Goal: Navigation & Orientation: Find specific page/section

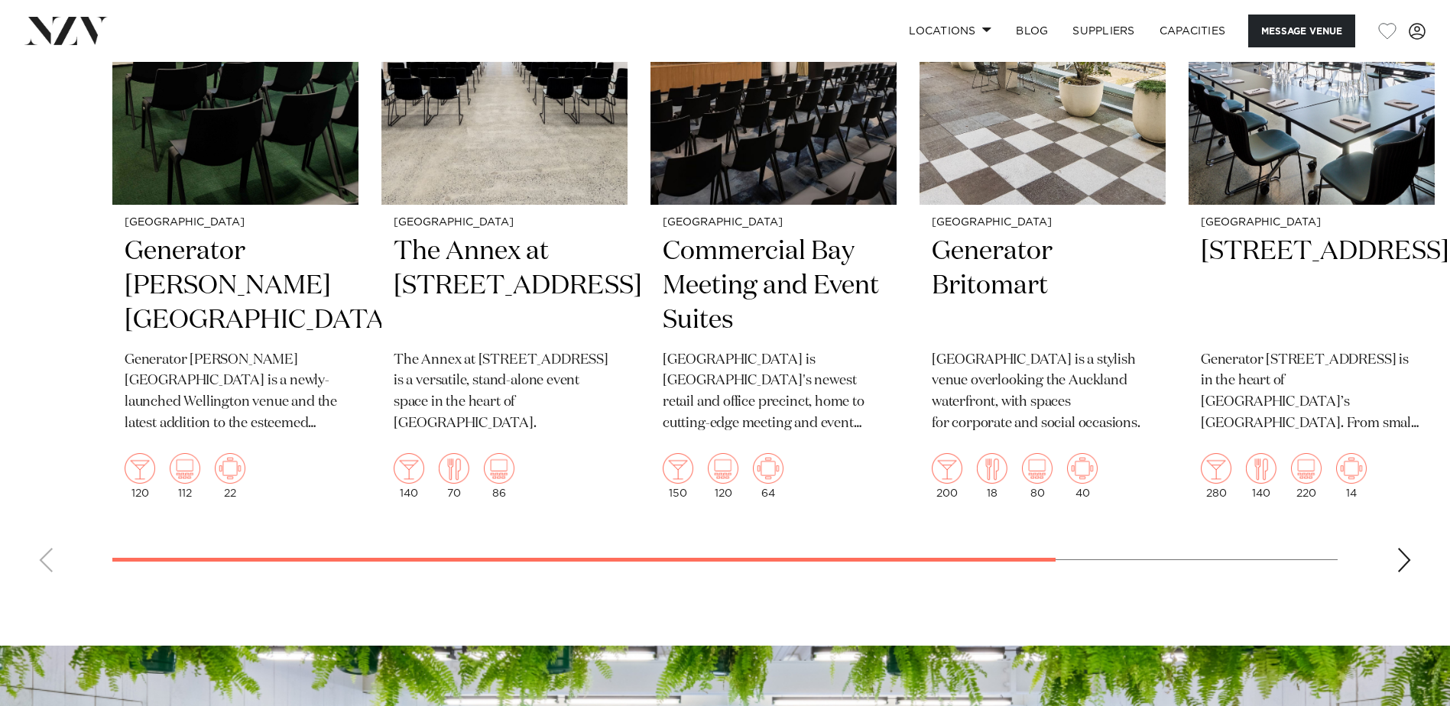
scroll to position [3210, 0]
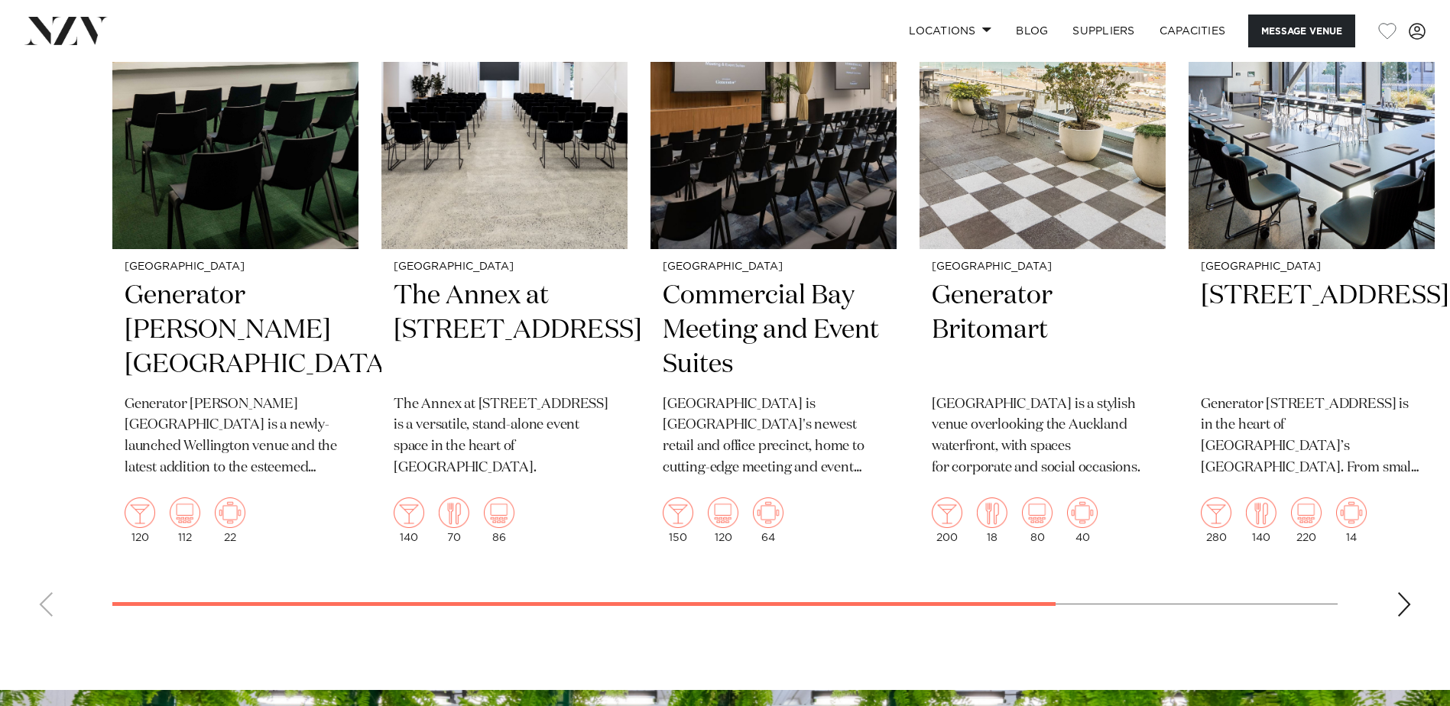
click at [1402, 617] on div "Next slide" at bounding box center [1403, 604] width 15 height 24
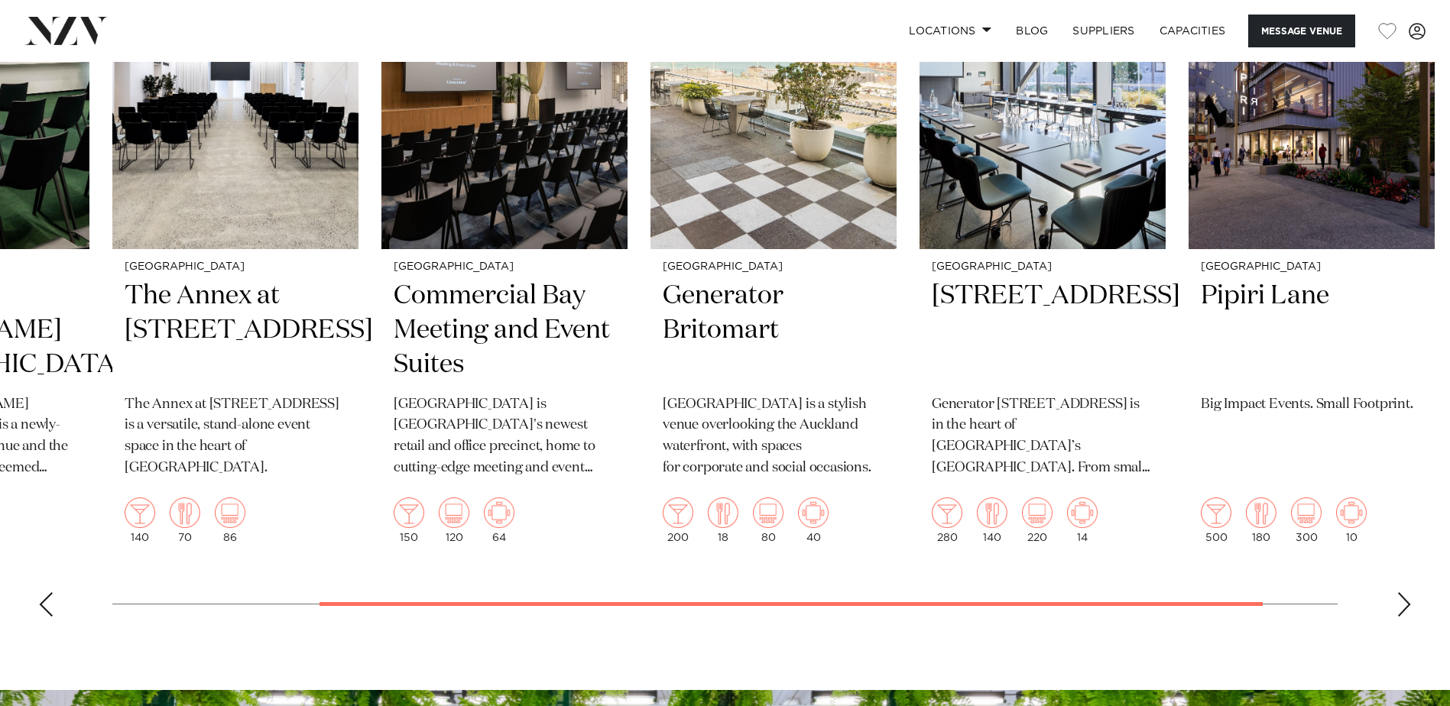
click at [1402, 617] on div "Next slide" at bounding box center [1403, 604] width 15 height 24
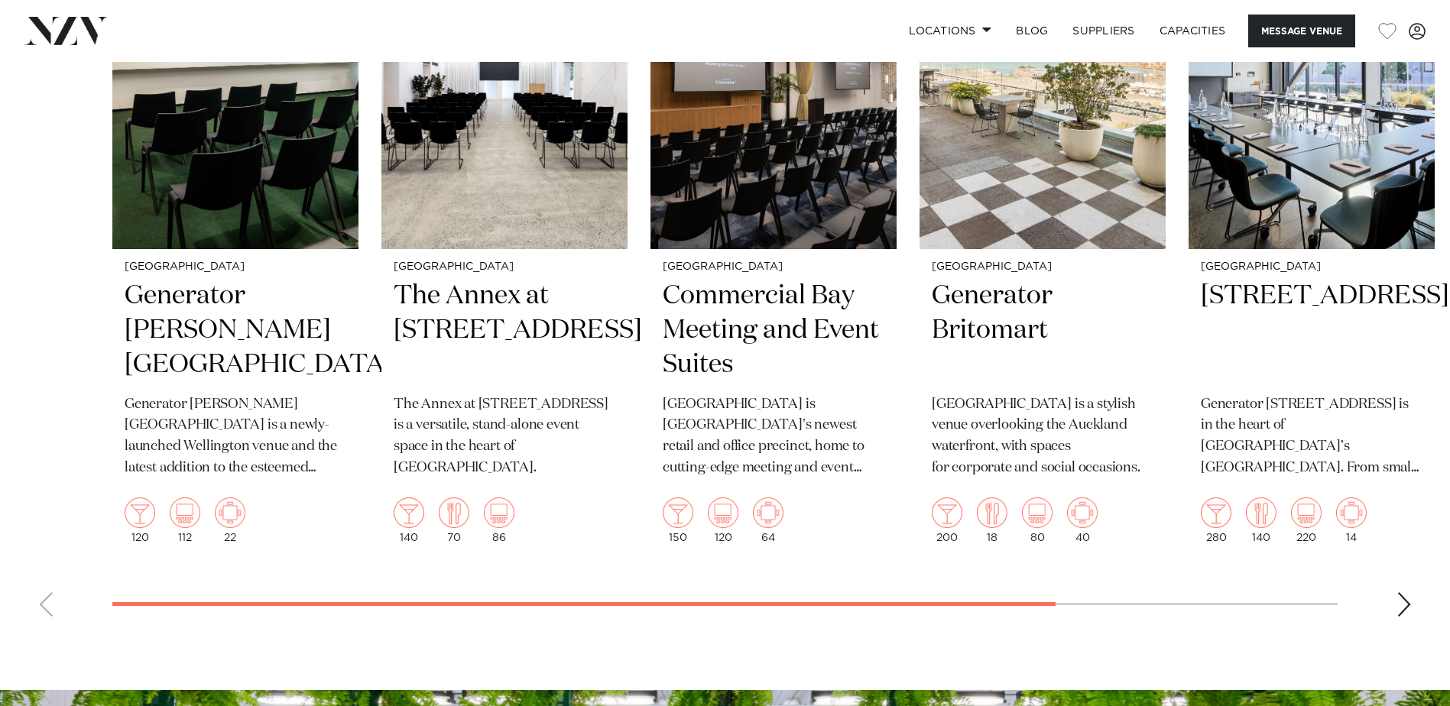
click at [506, 629] on swiper-container "Wellington Generator [PERSON_NAME][GEOGRAPHIC_DATA] [GEOGRAPHIC_DATA][PERSON_NA…" at bounding box center [725, 274] width 1450 height 710
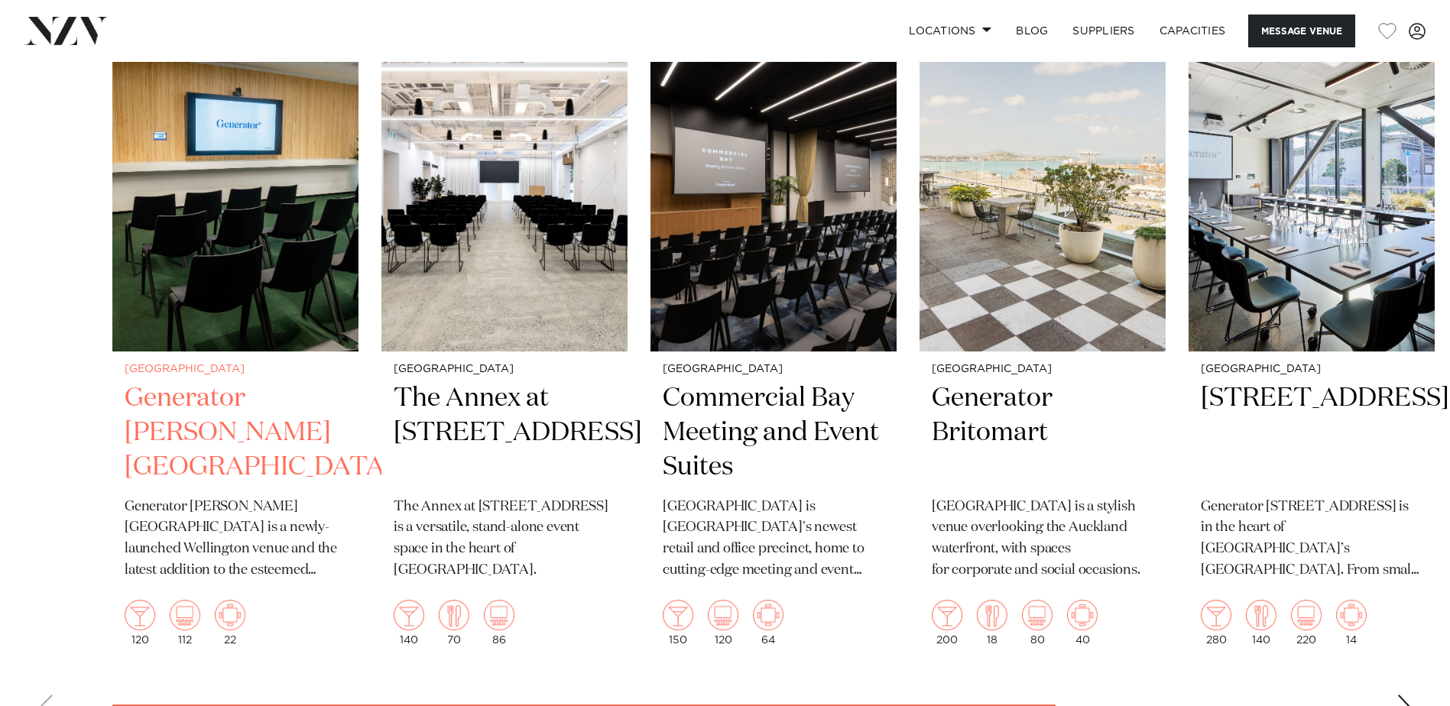
scroll to position [3057, 0]
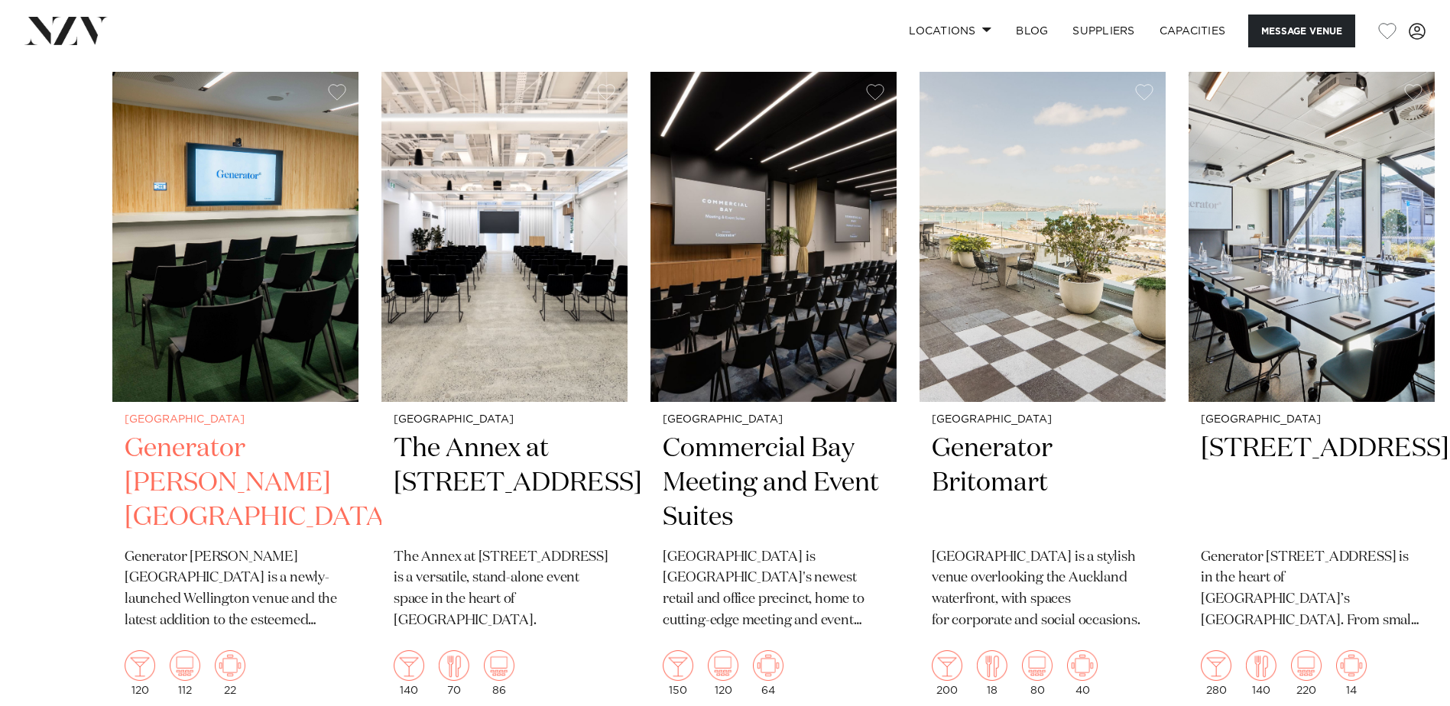
click at [215, 342] on img "1 / 6" at bounding box center [235, 237] width 246 height 330
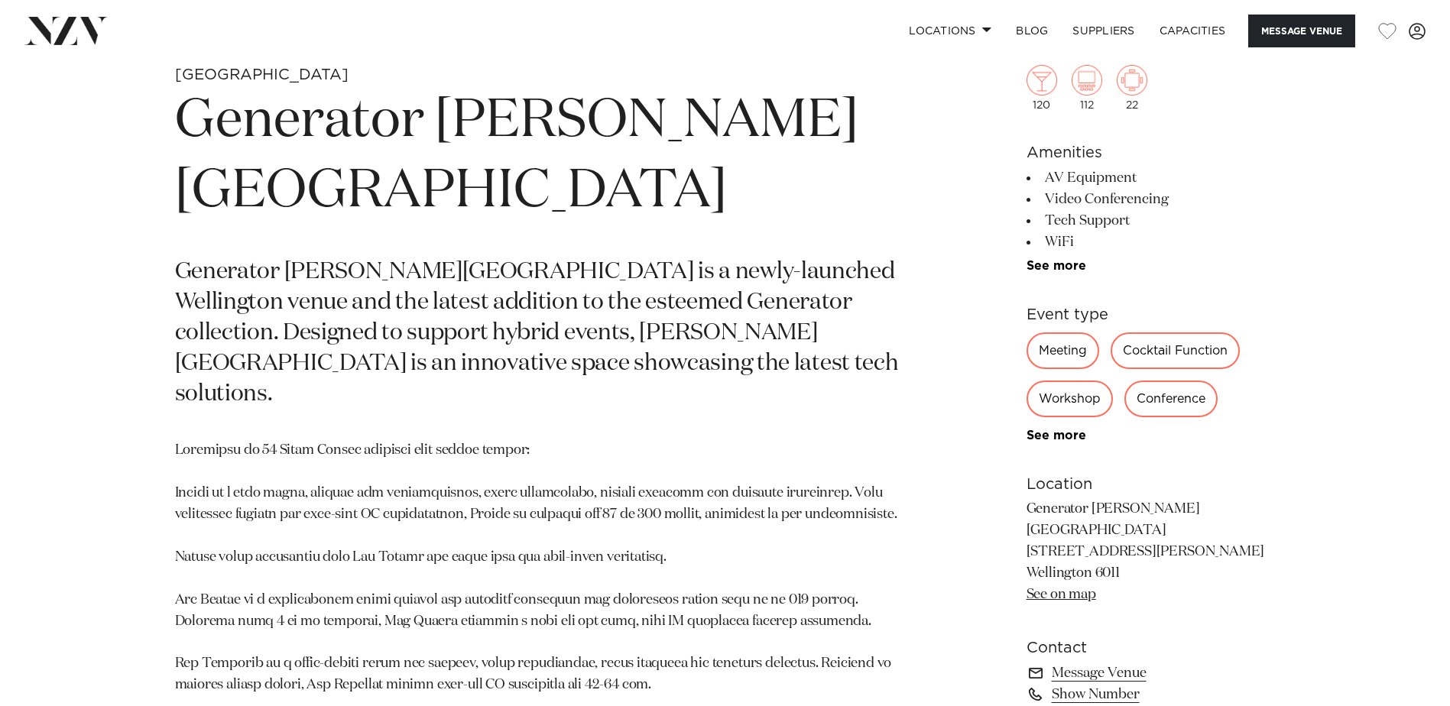
scroll to position [764, 0]
